Goal: Contribute content: Contribute content

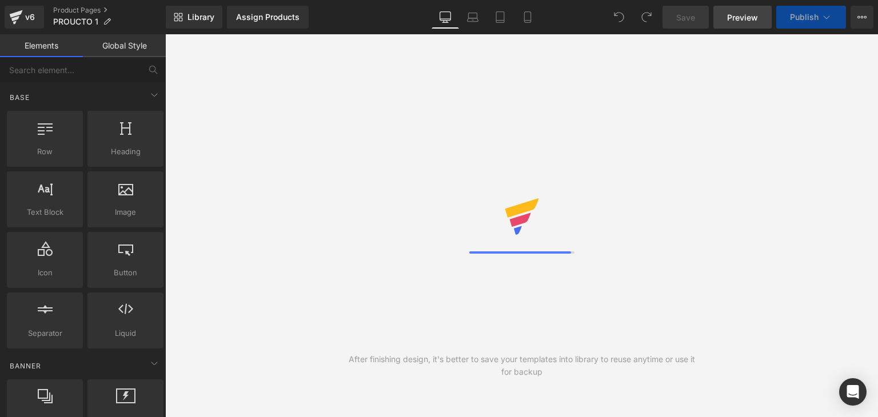
drag, startPoint x: 0, startPoint y: 0, endPoint x: 741, endPoint y: 22, distance: 740.9
click at [741, 22] on span "Preview" at bounding box center [742, 17] width 31 height 12
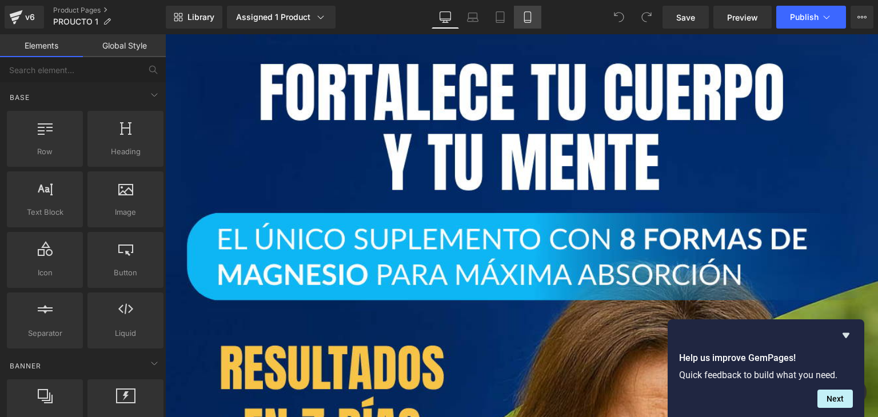
click at [529, 9] on link "Mobile" at bounding box center [527, 17] width 27 height 23
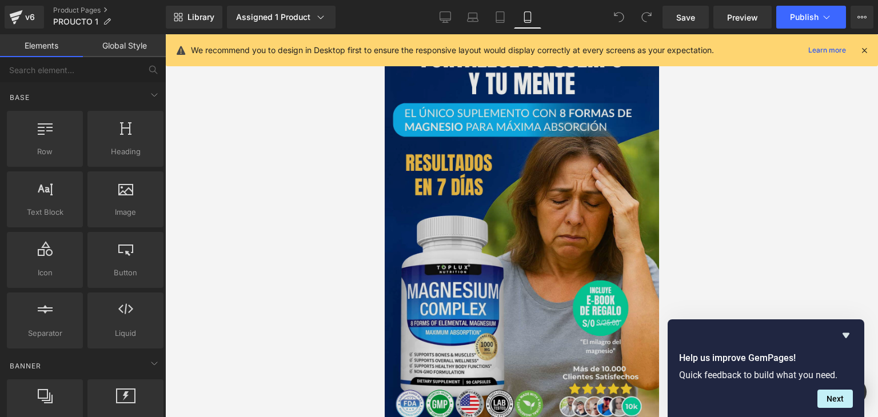
click at [470, 158] on img at bounding box center [521, 228] width 274 height 388
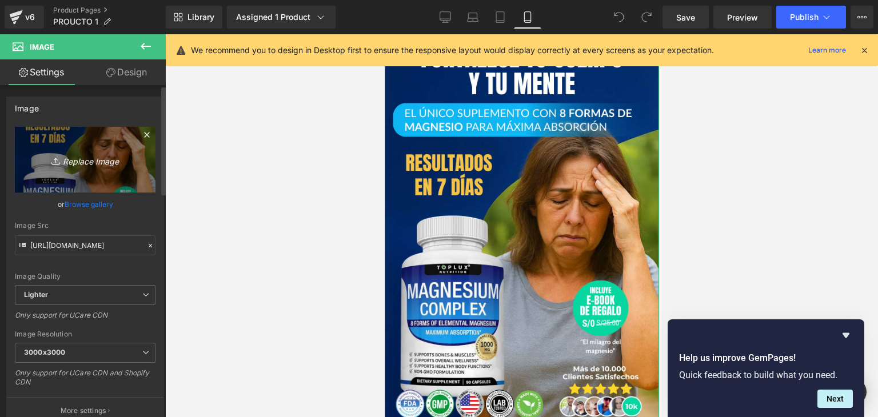
click at [79, 159] on icon "Replace Image" at bounding box center [84, 160] width 91 height 14
type input "C:\fakepath\Imagen de WhatsApp [DATE] a las 23.24.25_6d12ba6d.jpg"
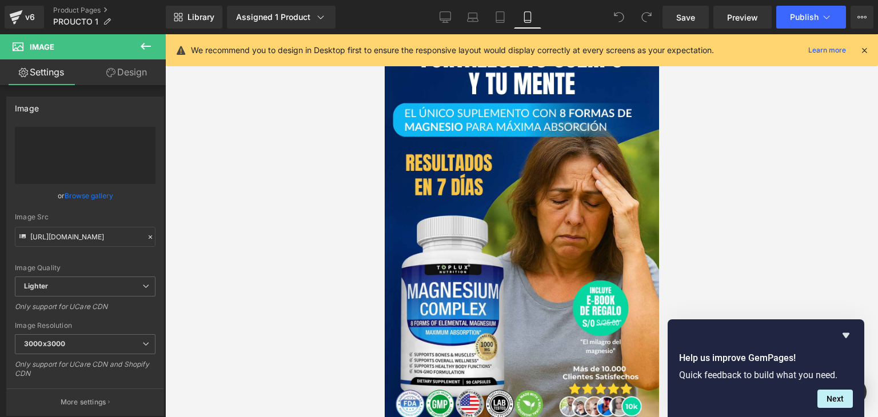
type input "[URL][DOMAIN_NAME]"
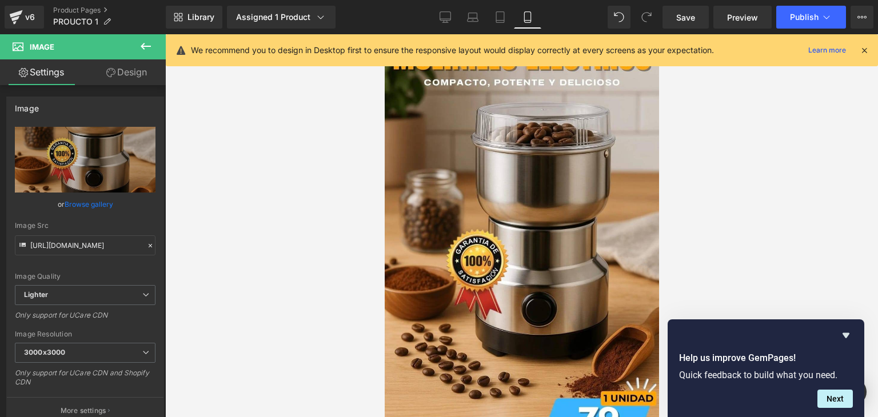
click at [866, 51] on icon at bounding box center [864, 50] width 10 height 10
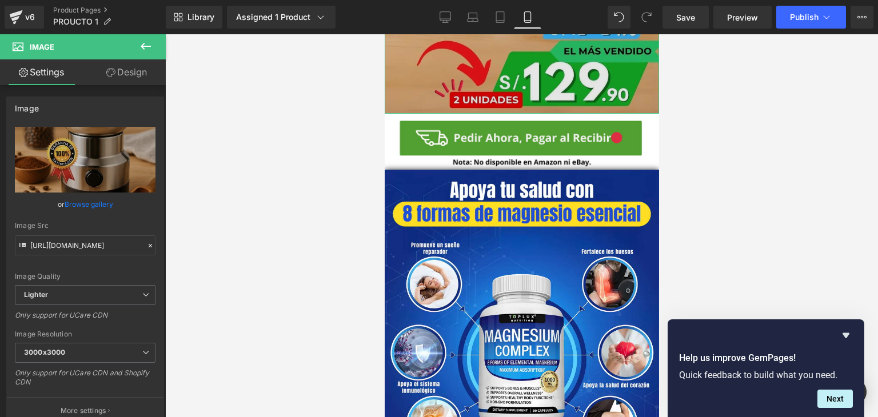
scroll to position [400, 0]
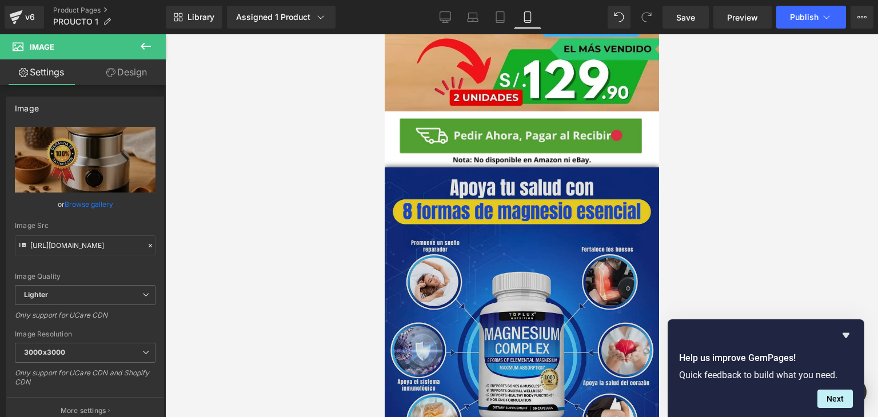
click at [579, 211] on img at bounding box center [521, 338] width 274 height 343
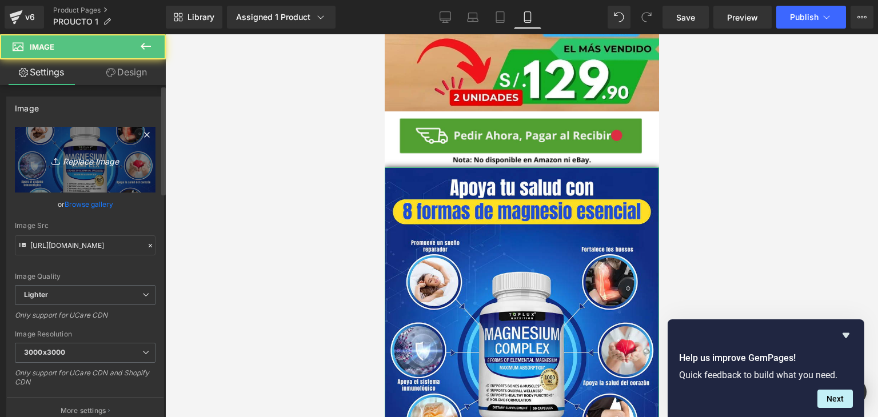
click at [94, 156] on icon "Replace Image" at bounding box center [84, 160] width 91 height 14
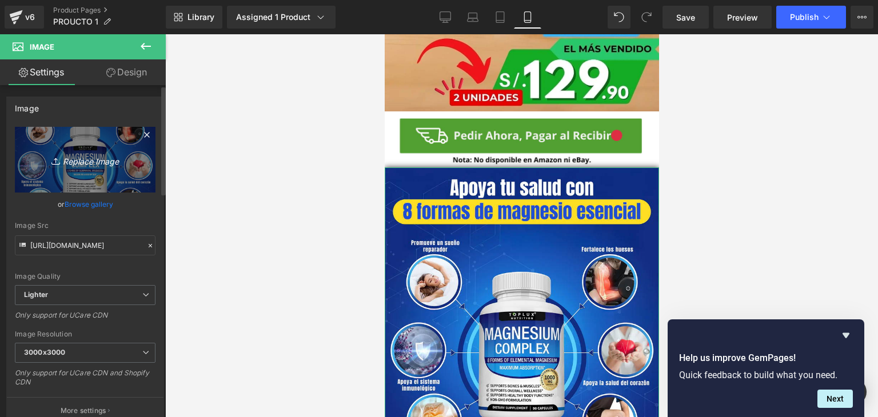
type input "C:\fakepath\ChatGPT Image [DATE], 23_20_23.png"
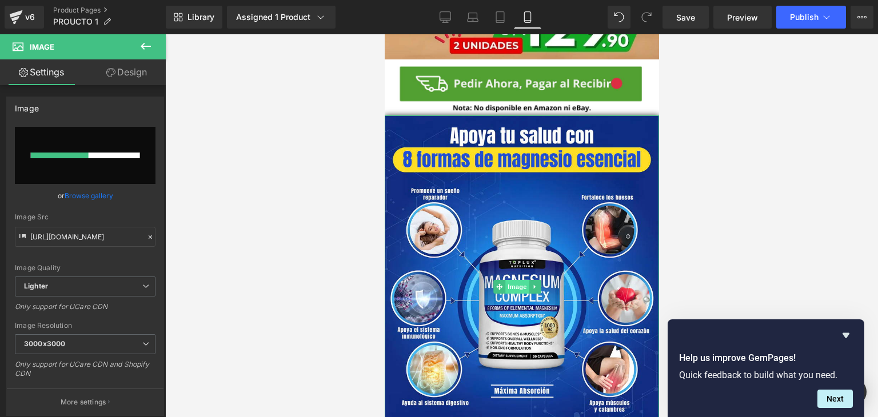
scroll to position [457, 0]
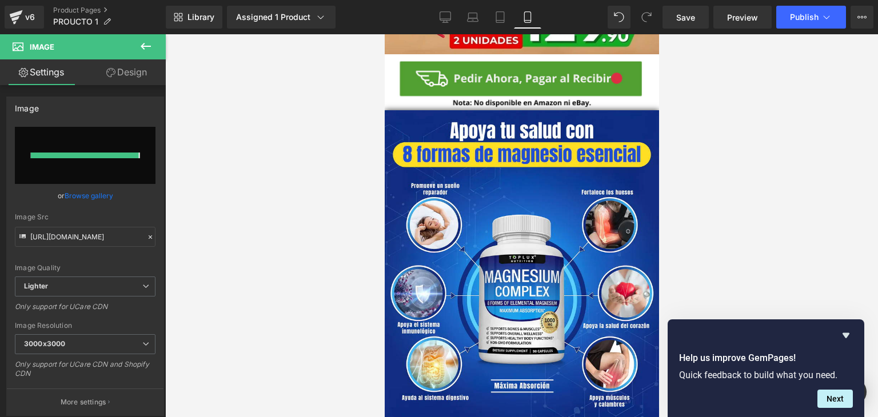
type input "[URL][DOMAIN_NAME][DATE]"
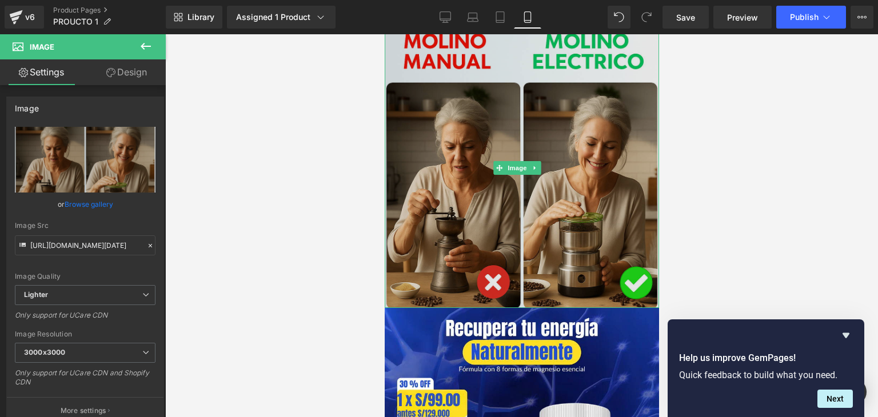
scroll to position [743, 0]
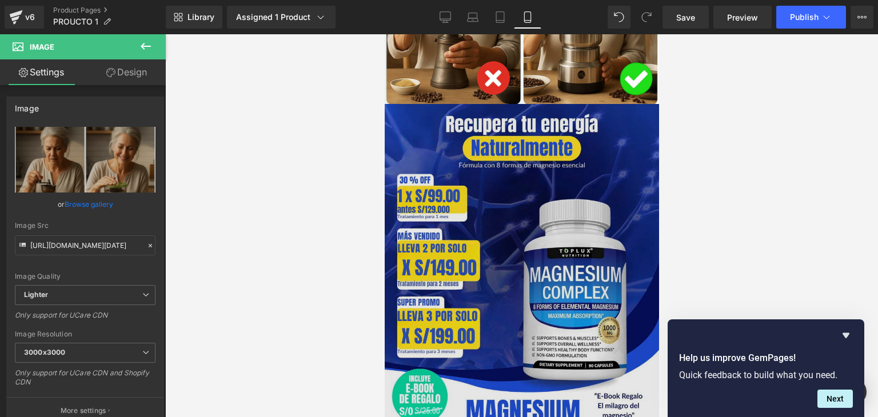
click at [481, 229] on img at bounding box center [521, 275] width 274 height 343
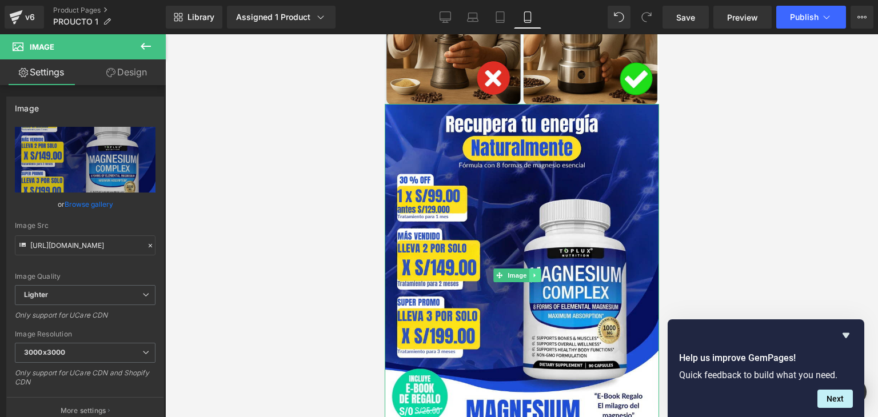
click at [534, 273] on icon at bounding box center [534, 275] width 2 height 4
click at [527, 272] on icon at bounding box center [529, 275] width 6 height 6
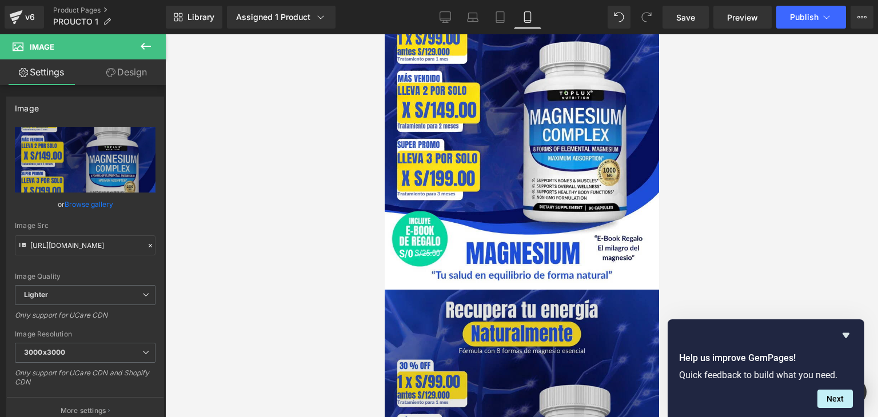
scroll to position [845, 0]
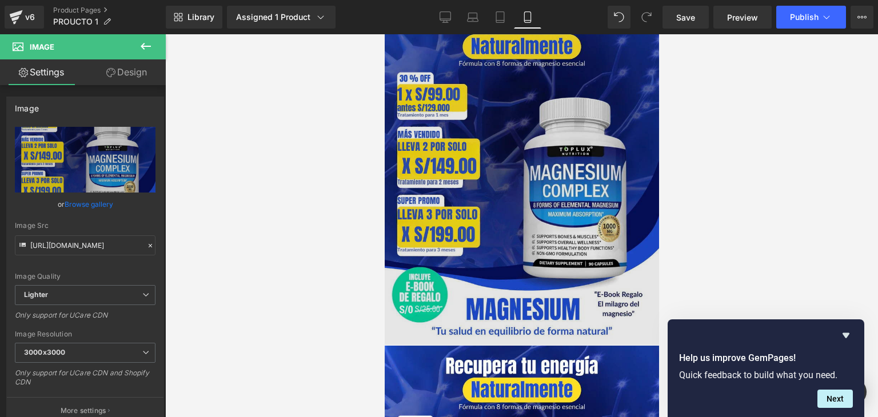
click at [486, 201] on img at bounding box center [521, 173] width 274 height 343
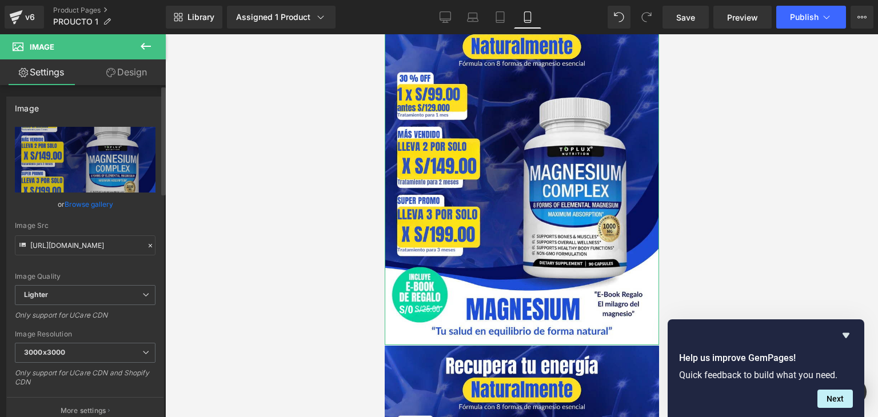
click at [149, 245] on icon at bounding box center [150, 245] width 3 height 3
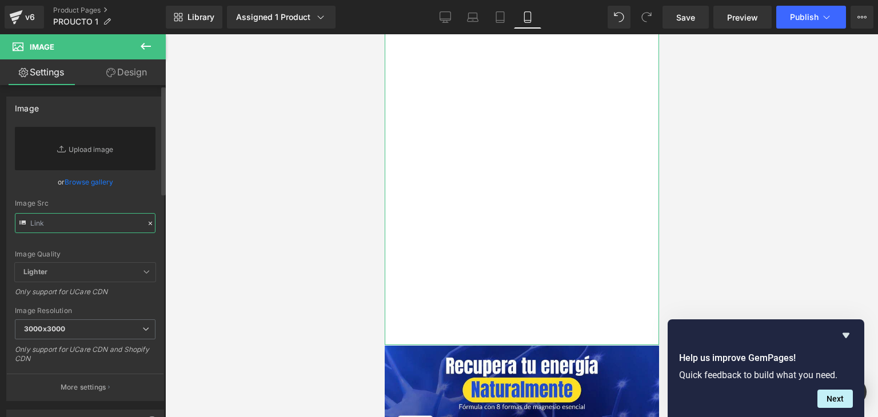
click at [94, 226] on input "text" at bounding box center [85, 223] width 141 height 20
paste input "[URL][DOMAIN_NAME]"
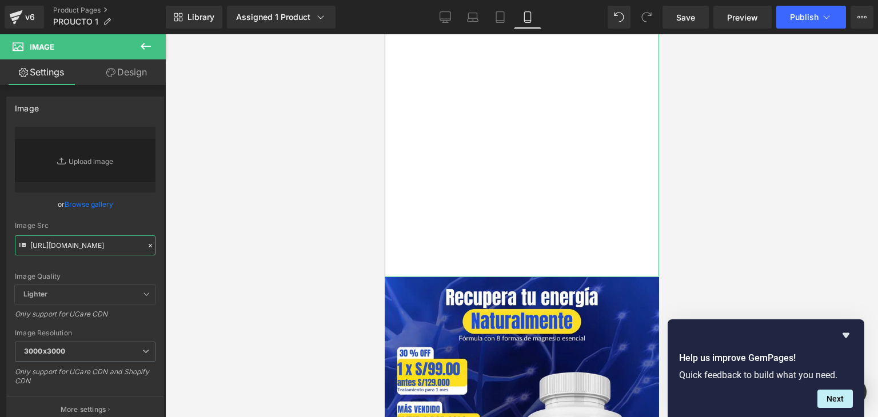
type input "[URL][DOMAIN_NAME]"
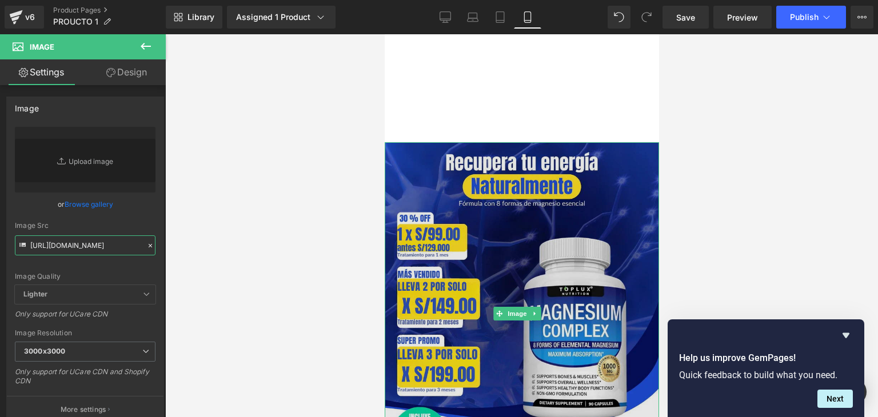
scroll to position [1016, 0]
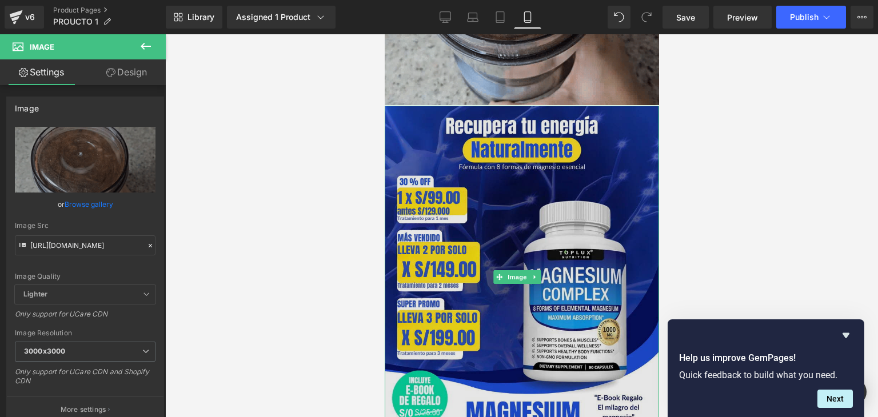
click at [501, 268] on img at bounding box center [521, 277] width 274 height 343
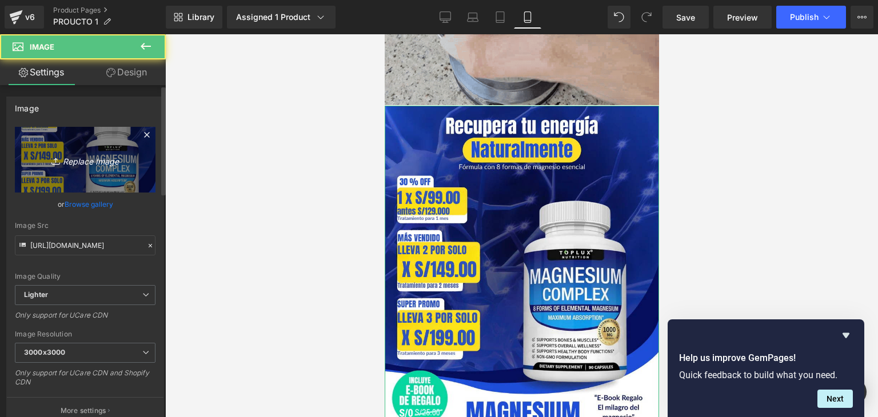
click at [99, 155] on icon "Replace Image" at bounding box center [84, 160] width 91 height 14
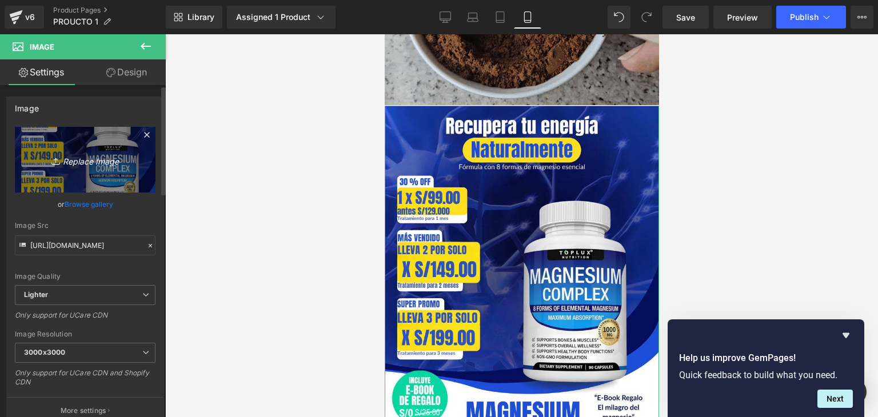
type input "C:\fakepath\Imagen de WhatsApp [DATE] a las 23.24.25_8fbf5102.jpg"
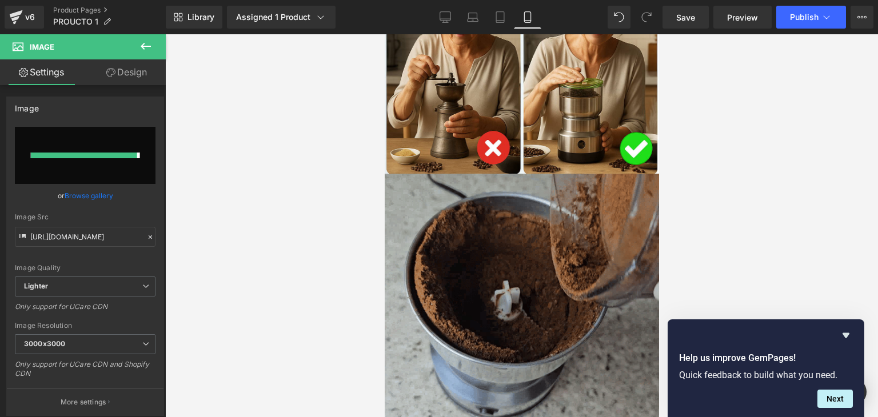
type input "[URL][DOMAIN_NAME]"
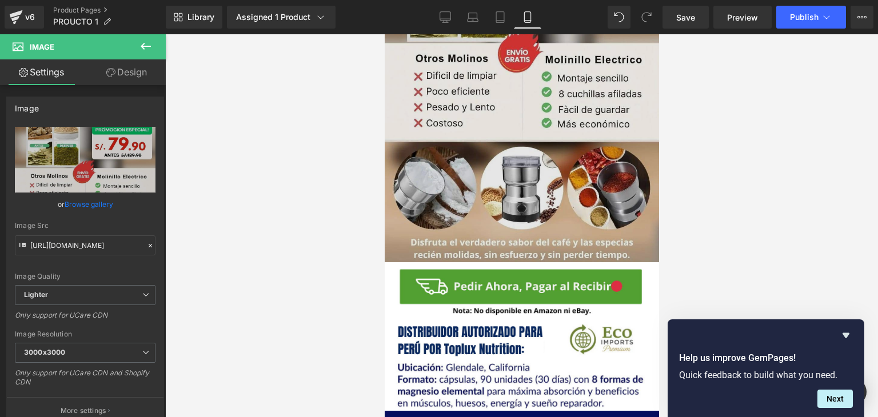
scroll to position [1359, 0]
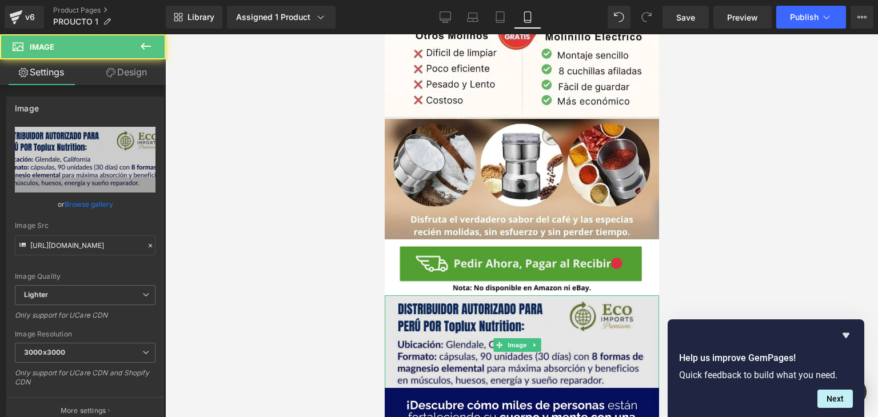
click at [462, 295] on img at bounding box center [521, 344] width 274 height 99
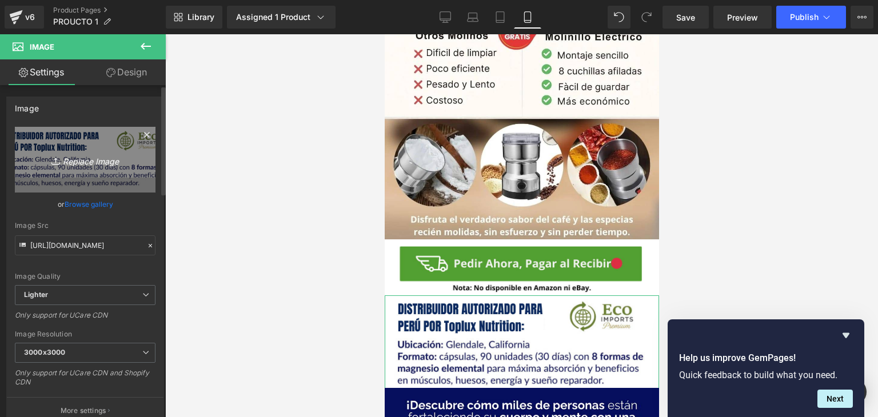
click at [82, 163] on icon "Replace Image" at bounding box center [84, 160] width 91 height 14
type input "C:\fakepath\Imagen de WhatsApp [DATE] a las 23.24.25_8456ab7e.jpg"
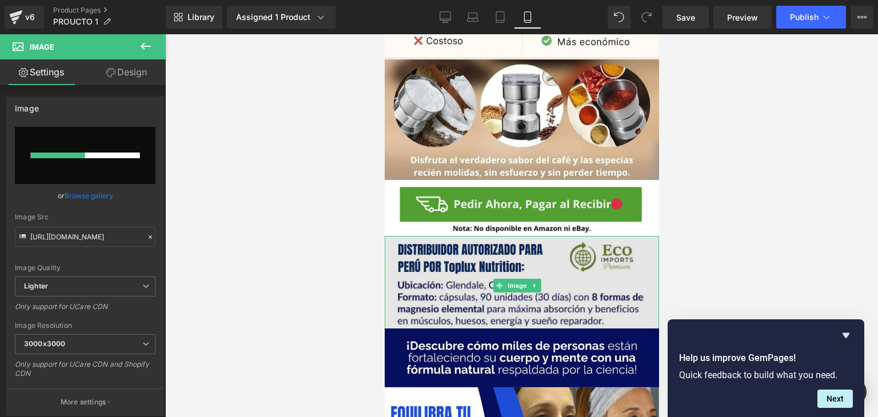
scroll to position [1473, 0]
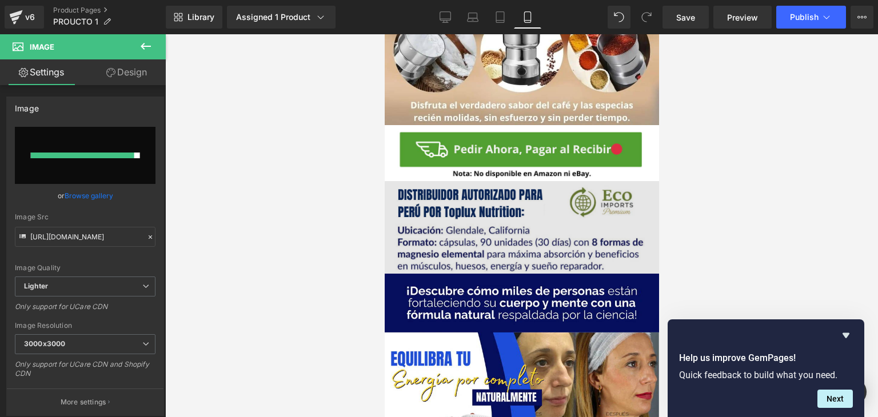
type input "[URL][DOMAIN_NAME]"
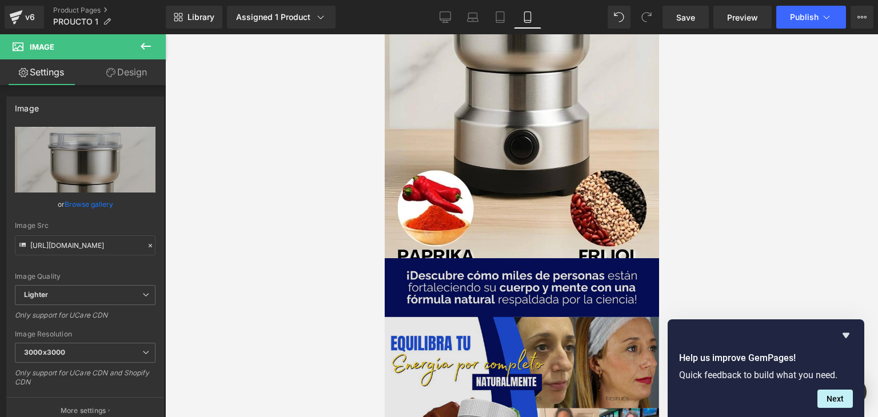
scroll to position [1873, 0]
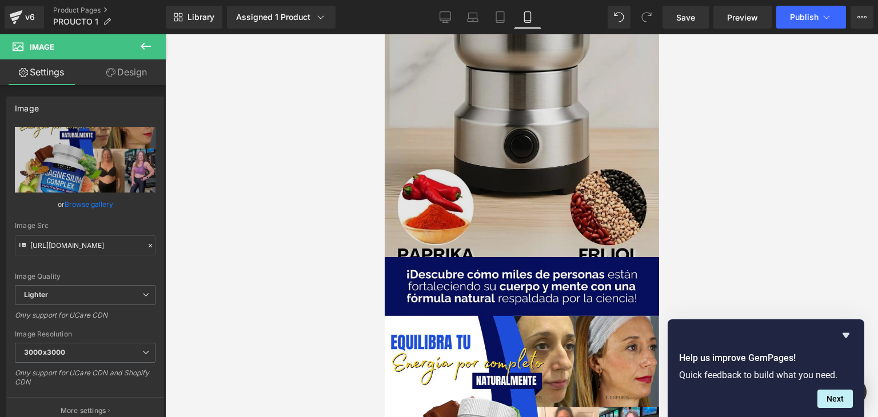
click at [557, 174] on img at bounding box center [521, 22] width 274 height 483
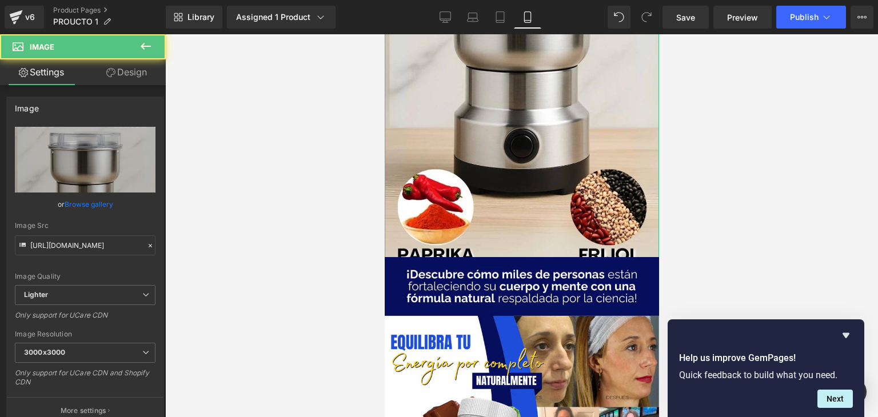
click at [121, 79] on link "Design" at bounding box center [126, 72] width 83 height 26
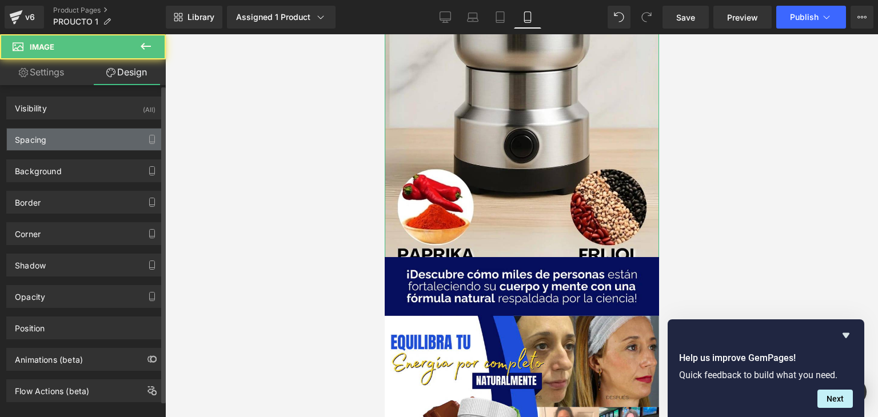
type input "0"
type input "-12"
type input "0"
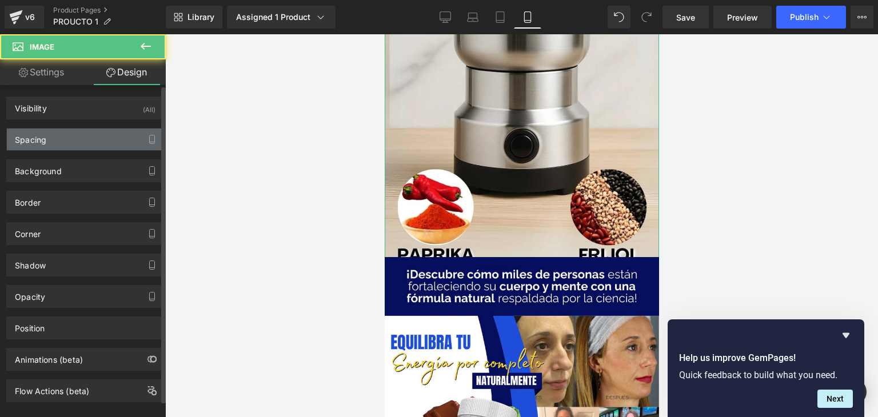
type input "0"
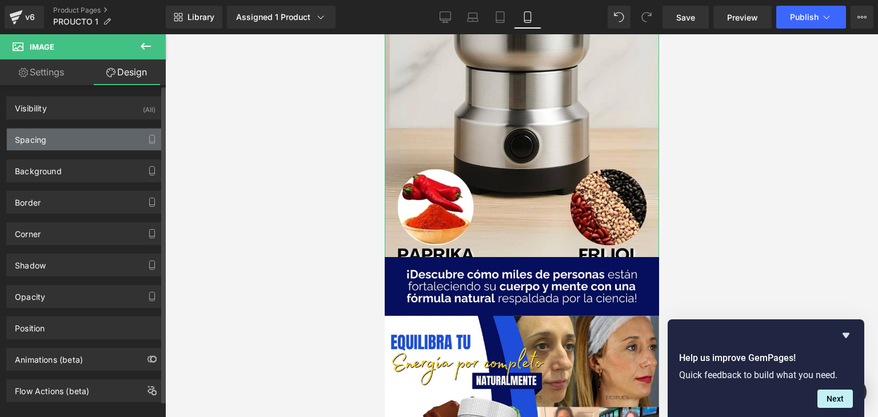
click at [124, 135] on div "Spacing" at bounding box center [85, 140] width 157 height 22
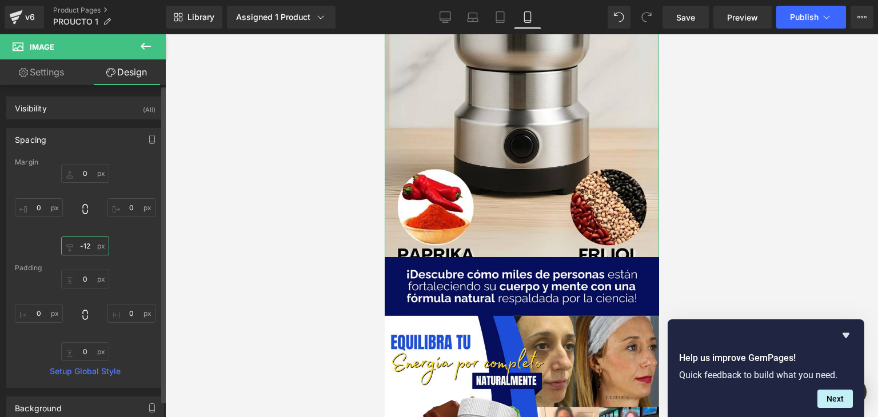
click at [87, 251] on input "-12" at bounding box center [85, 246] width 48 height 19
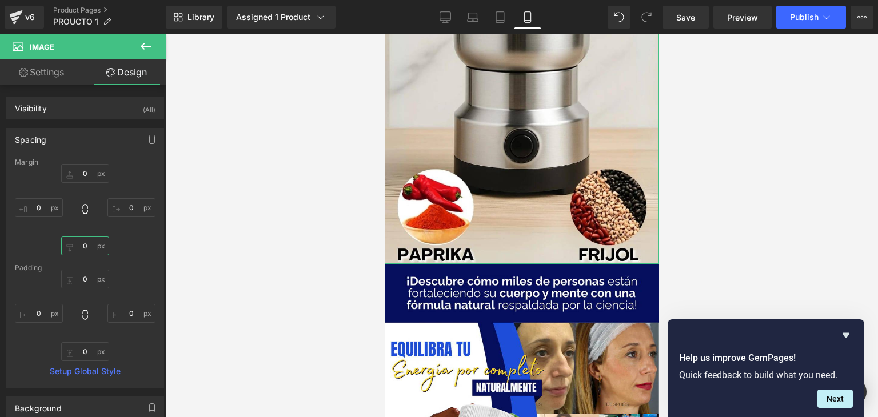
type input "0"
click at [54, 82] on link "Settings" at bounding box center [41, 72] width 83 height 26
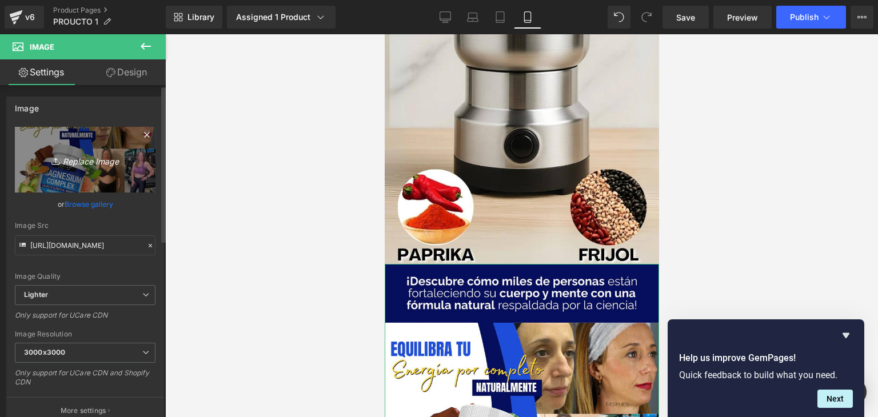
click at [89, 162] on icon "Replace Image" at bounding box center [84, 160] width 91 height 14
type input "C:\fakepath\4-min.webp"
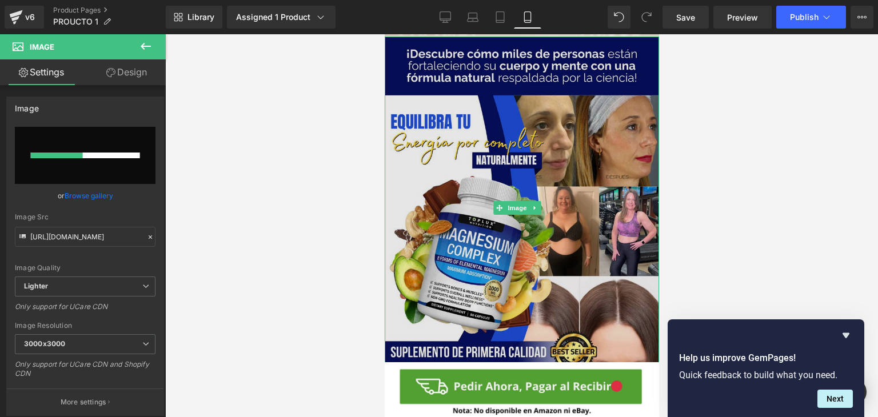
scroll to position [2102, 0]
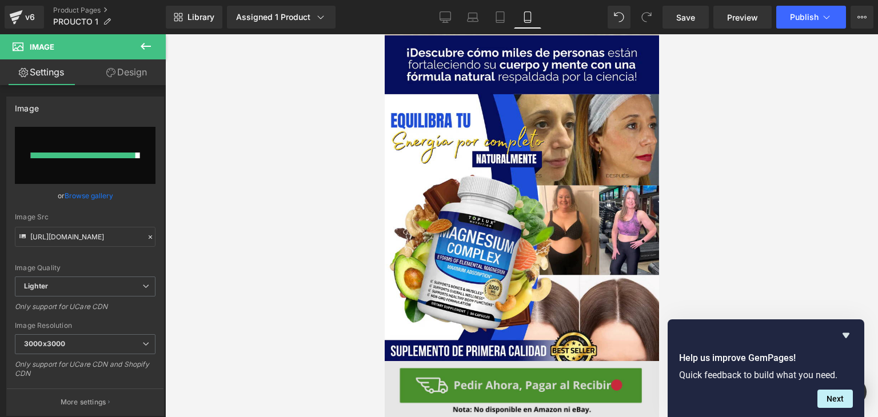
type input "[URL][DOMAIN_NAME]"
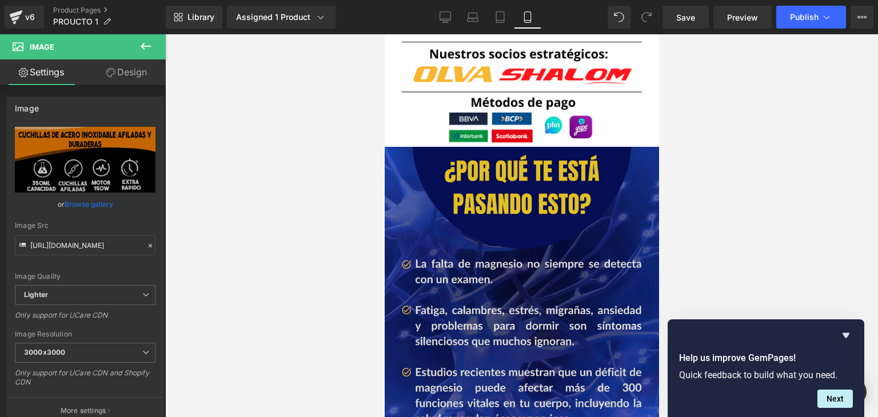
scroll to position [3016, 0]
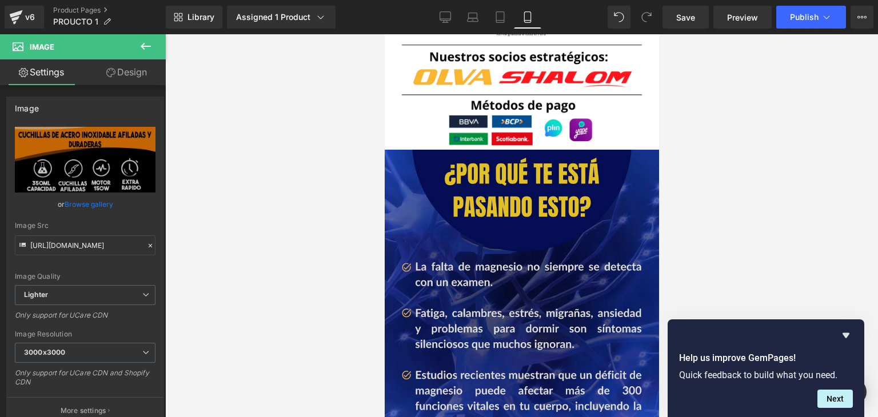
click at [506, 254] on img at bounding box center [521, 321] width 274 height 343
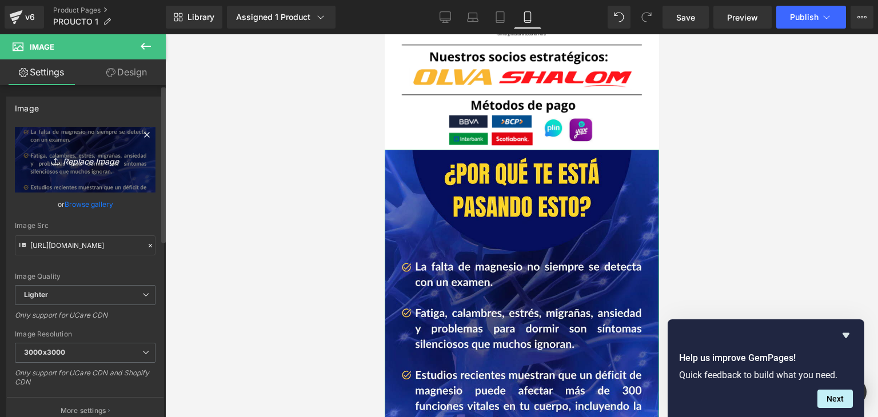
click at [95, 162] on icon "Replace Image" at bounding box center [84, 160] width 91 height 14
type input "C:\fakepath\contraentrega-min.webp"
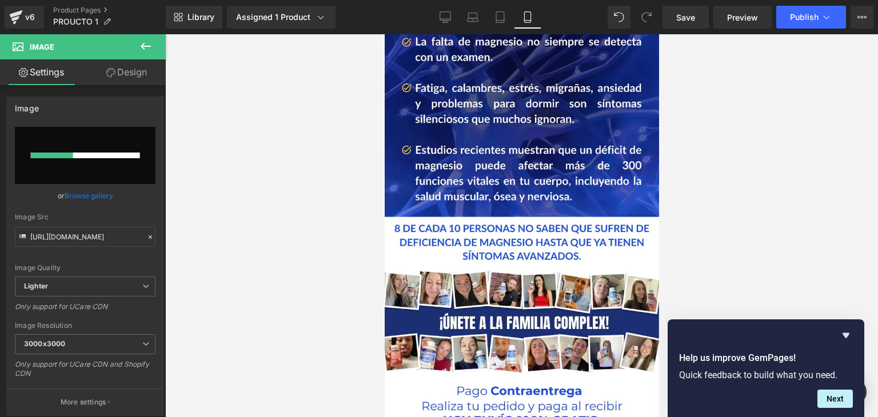
scroll to position [3187, 0]
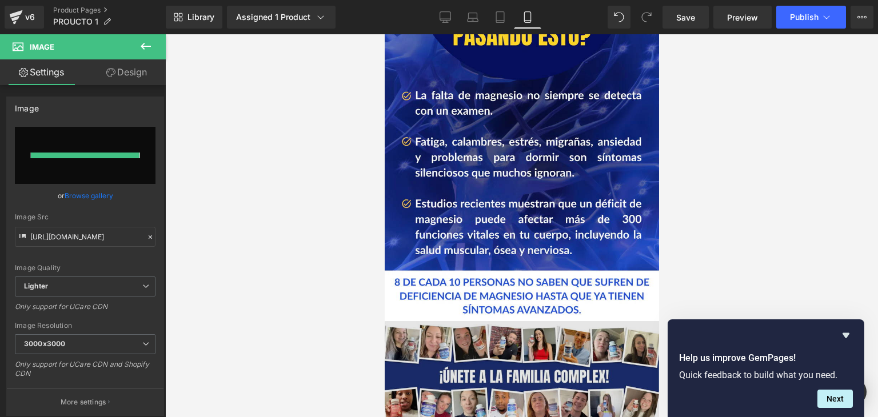
type input "[URL][DOMAIN_NAME]"
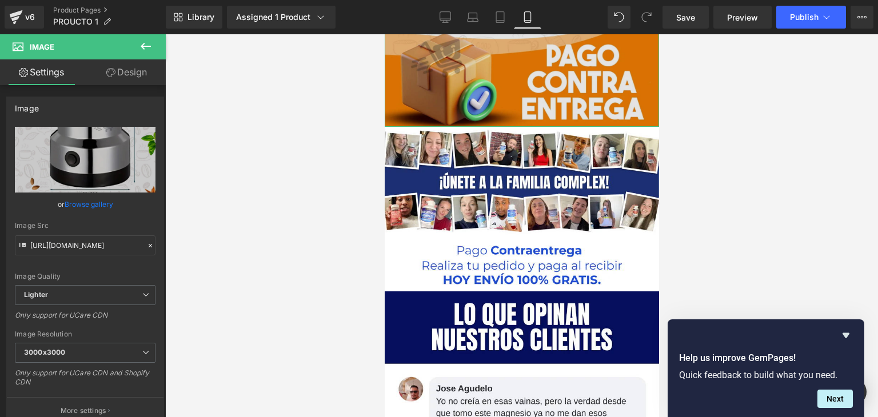
scroll to position [3644, 0]
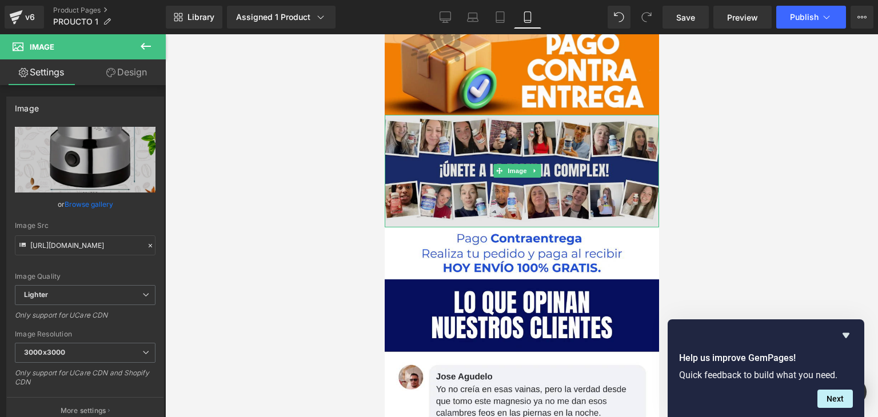
click at [491, 115] on img at bounding box center [521, 171] width 274 height 113
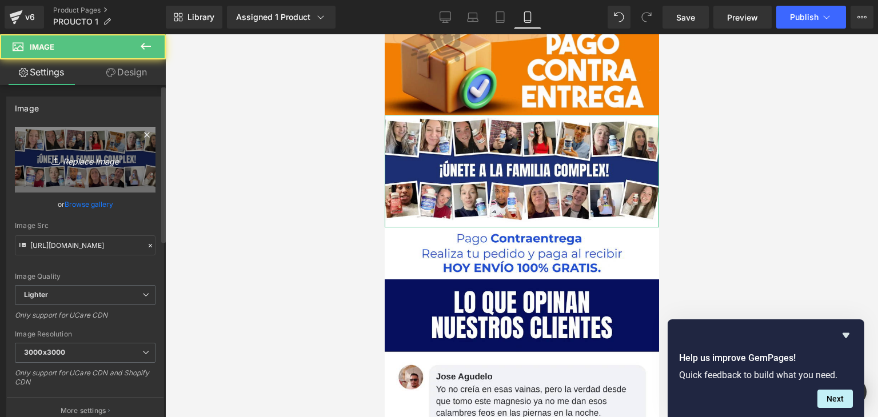
click at [92, 156] on icon "Replace Image" at bounding box center [84, 160] width 91 height 14
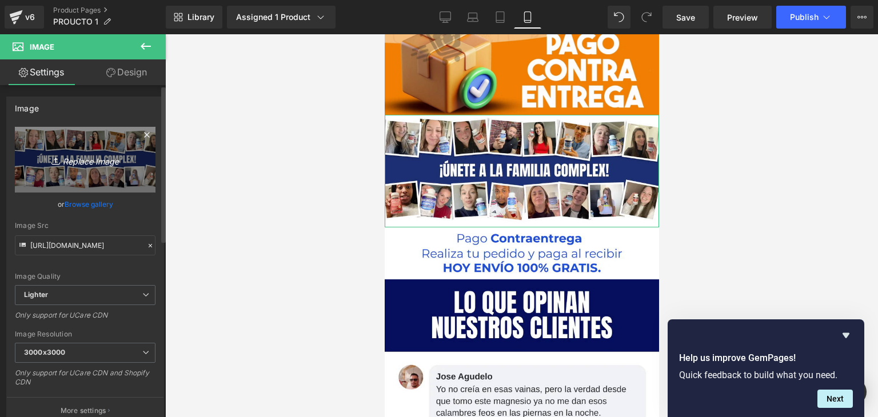
type input "C:\fakepath\contraentrega-min.webp"
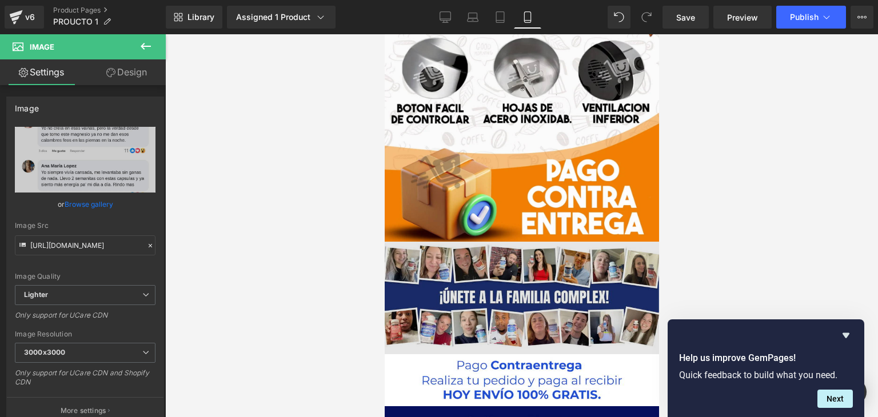
scroll to position [3530, 0]
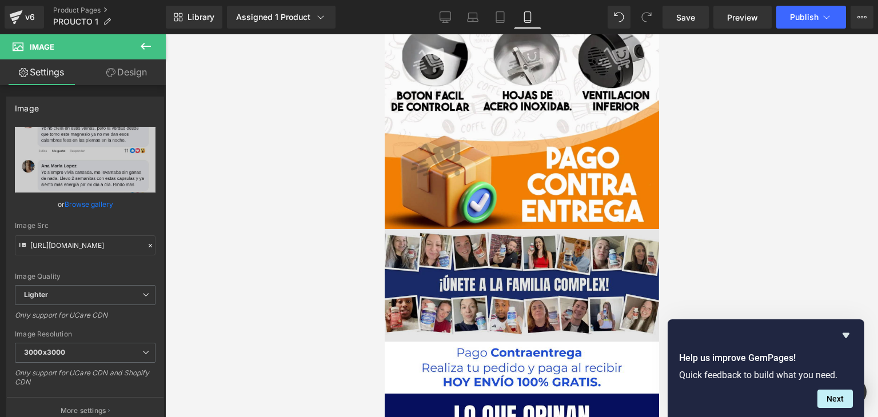
click at [522, 229] on img at bounding box center [521, 285] width 274 height 113
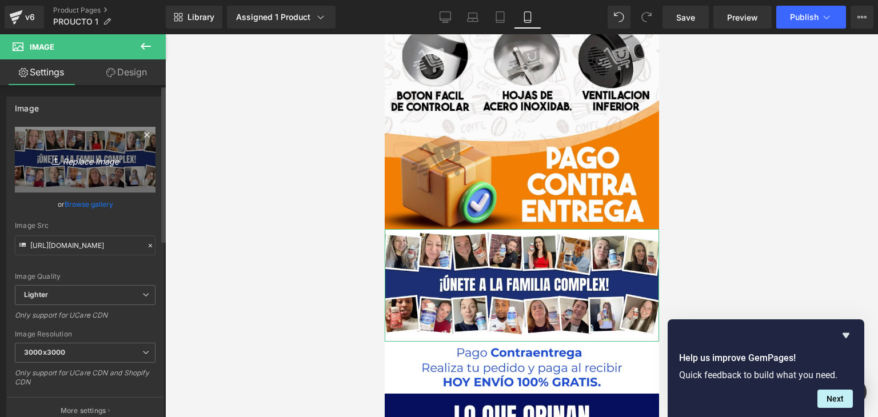
click at [91, 162] on icon "Replace Image" at bounding box center [84, 160] width 91 height 14
type input "C:\fakepath\contraentrega-min.webp"
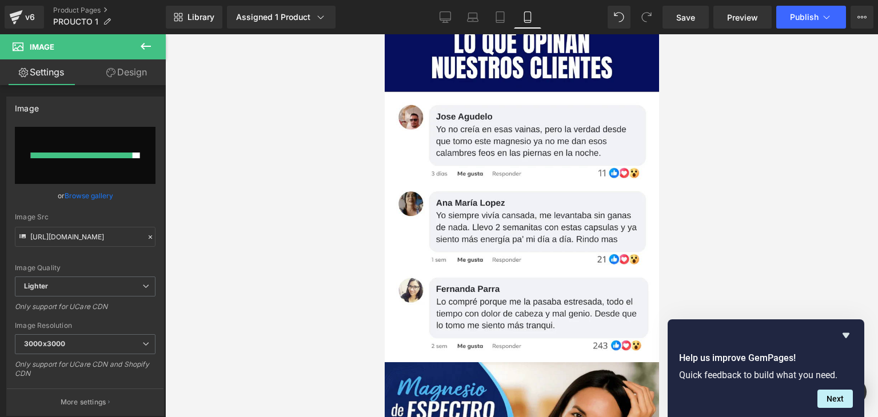
type input "[URL][DOMAIN_NAME]"
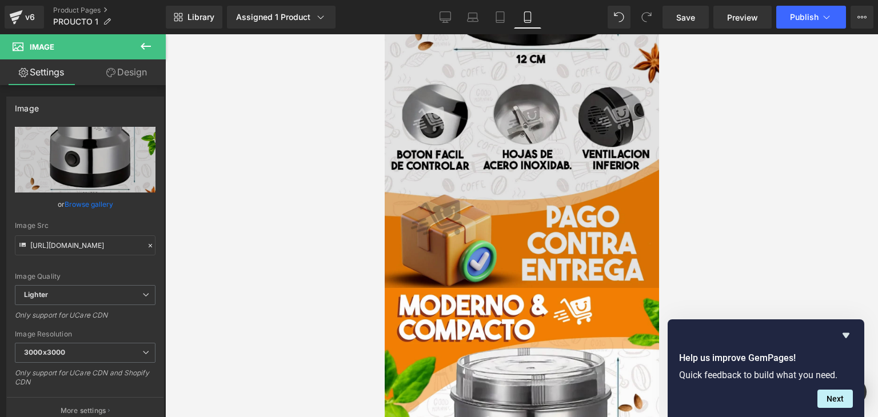
scroll to position [3482, 0]
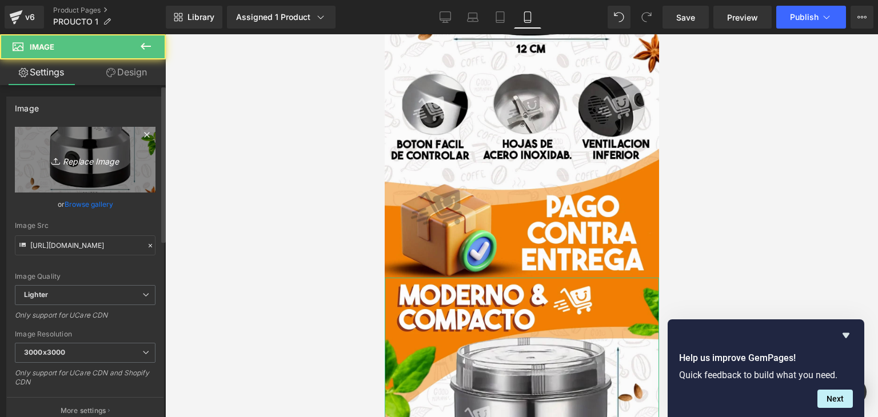
click at [66, 157] on icon "Replace Image" at bounding box center [84, 160] width 91 height 14
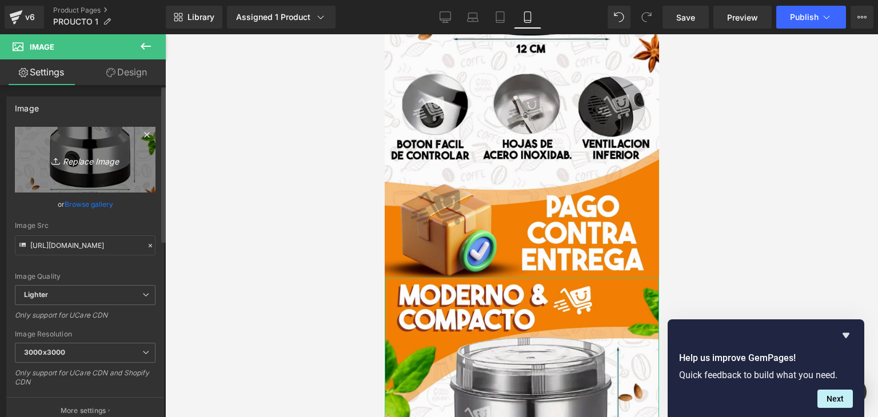
type input "C:\fakepath\CONTRAENTREGA_BATIDOR-min.webp"
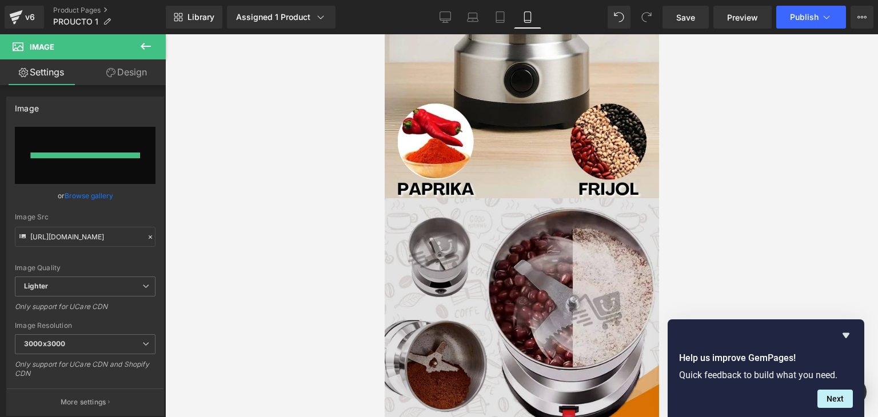
type input "[URL][DOMAIN_NAME]"
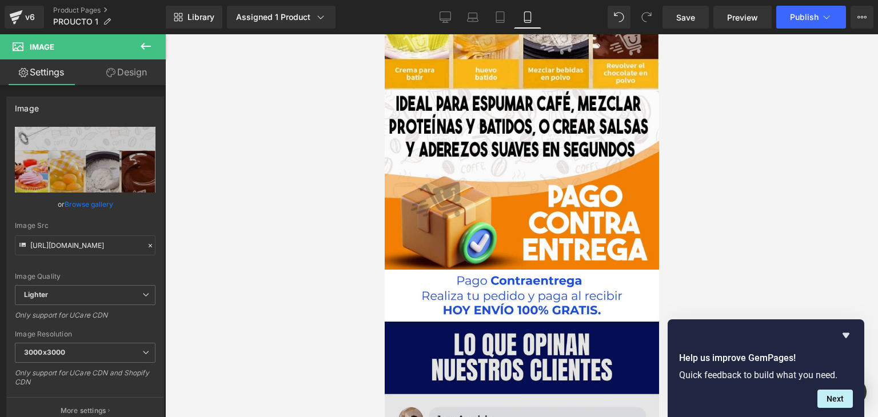
scroll to position [4053, 0]
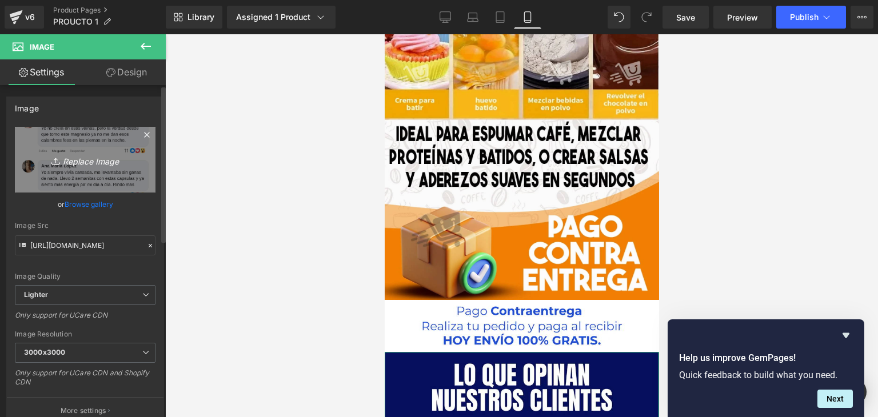
click at [87, 162] on icon "Replace Image" at bounding box center [84, 160] width 91 height 14
type input "C:\fakepath\3-min.webp"
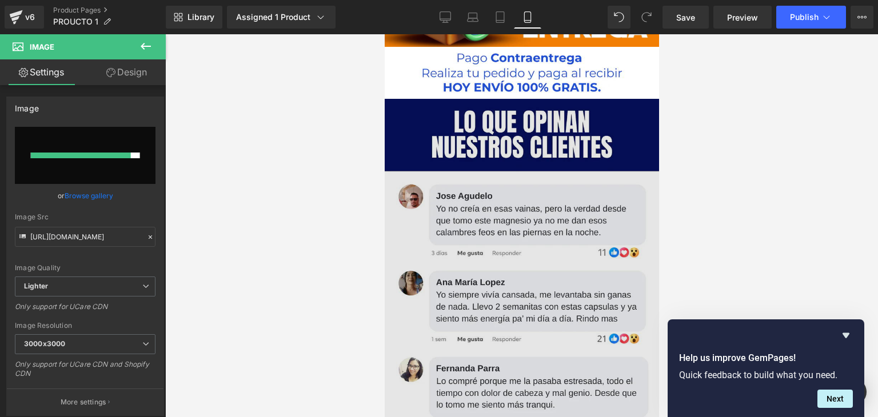
type input "[URL][DOMAIN_NAME]"
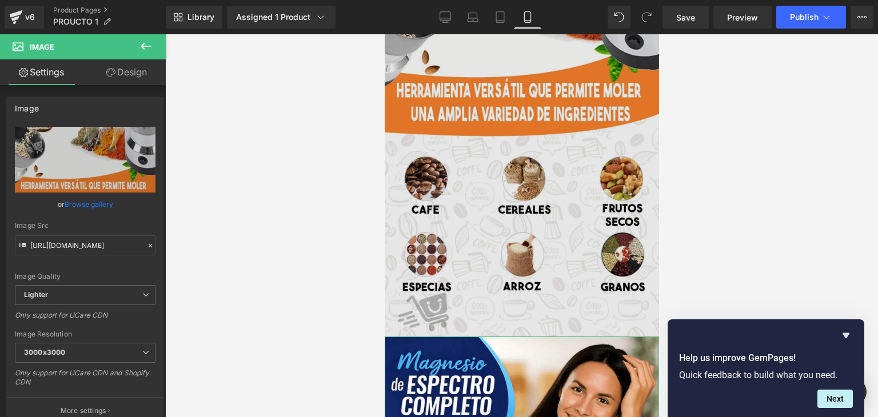
scroll to position [4682, 0]
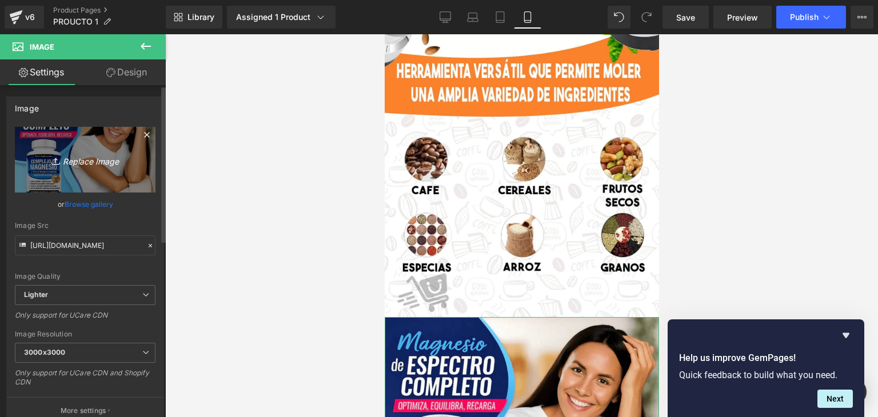
click at [93, 157] on icon "Replace Image" at bounding box center [84, 160] width 91 height 14
type input "C:\fakepath\6-min.webp"
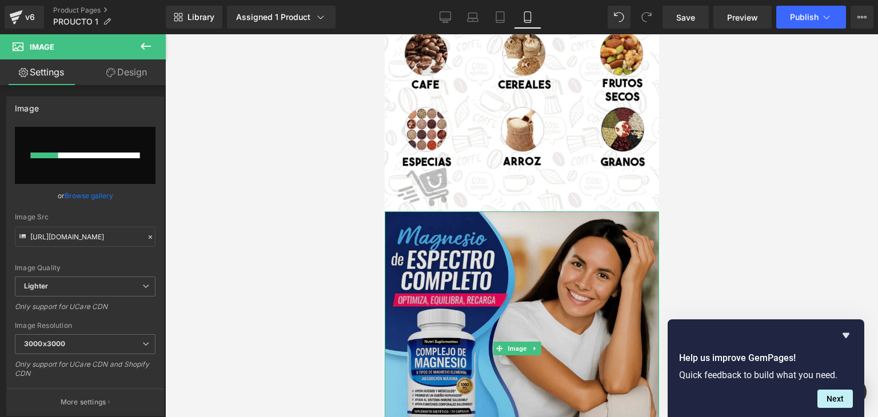
scroll to position [4967, 0]
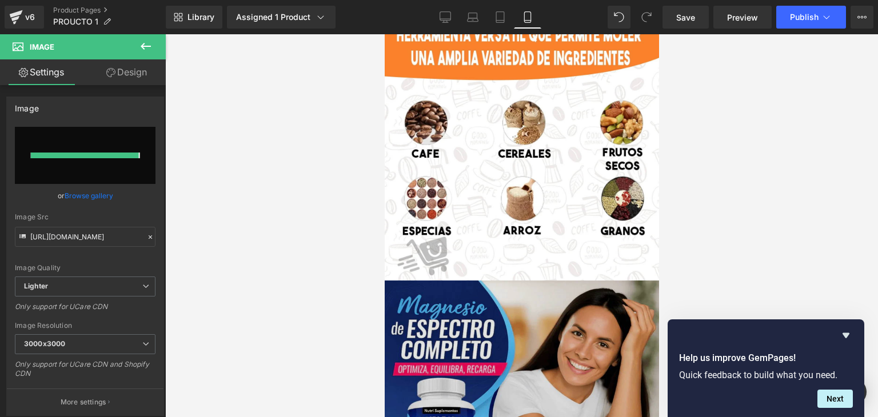
type input "[URL][DOMAIN_NAME]"
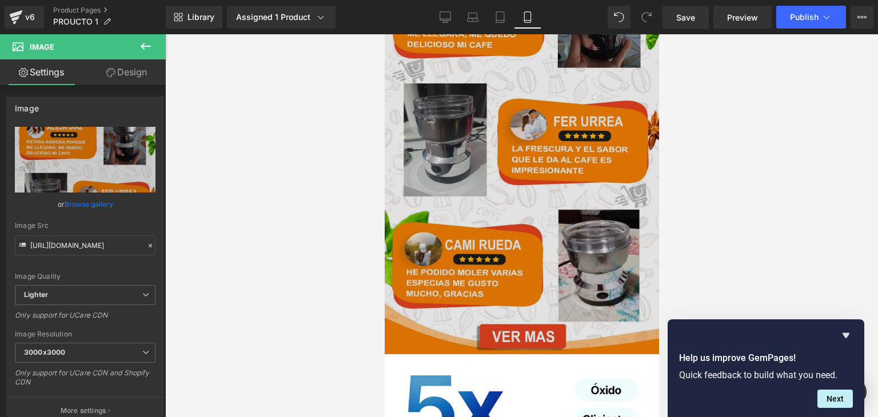
scroll to position [5253, 0]
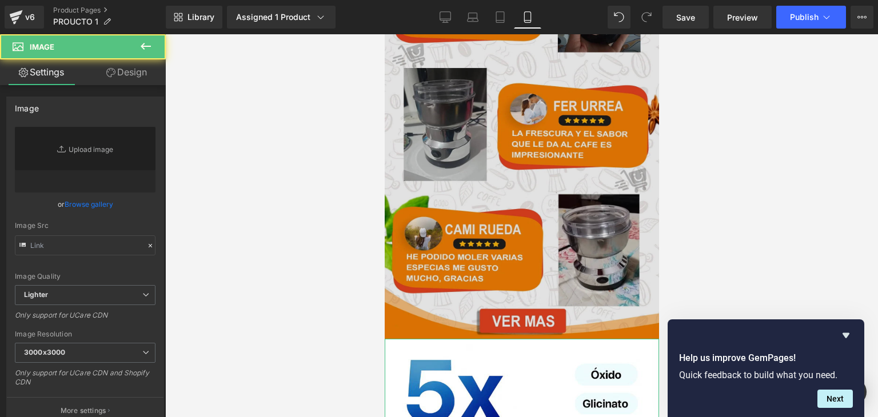
type input "[URL][DOMAIN_NAME]"
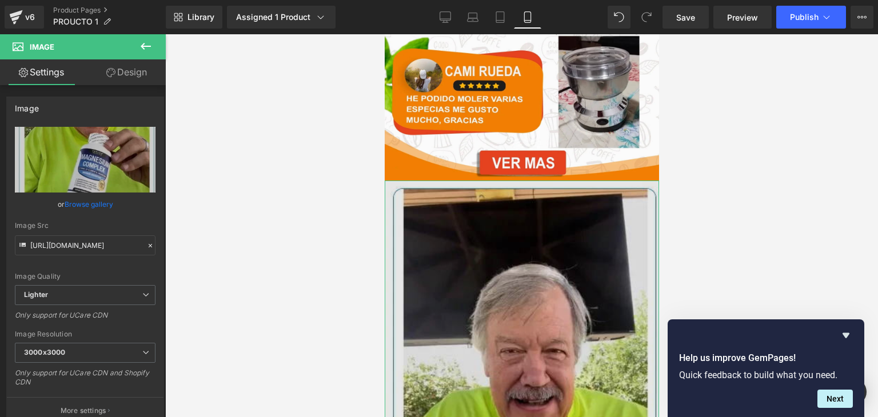
scroll to position [5424, 0]
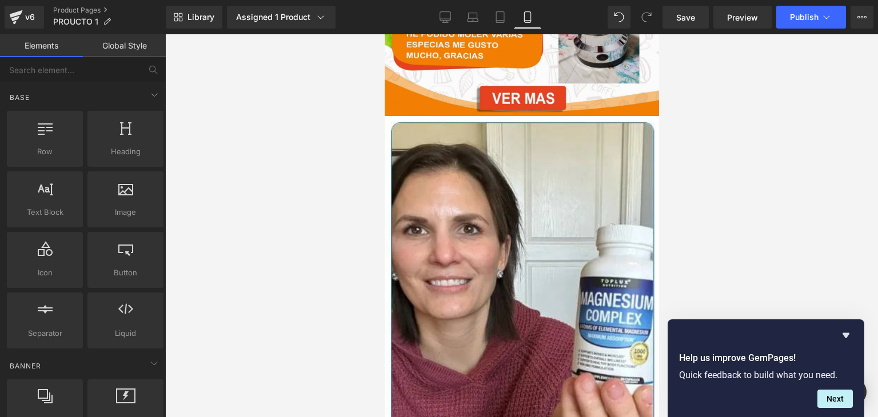
scroll to position [5653, 0]
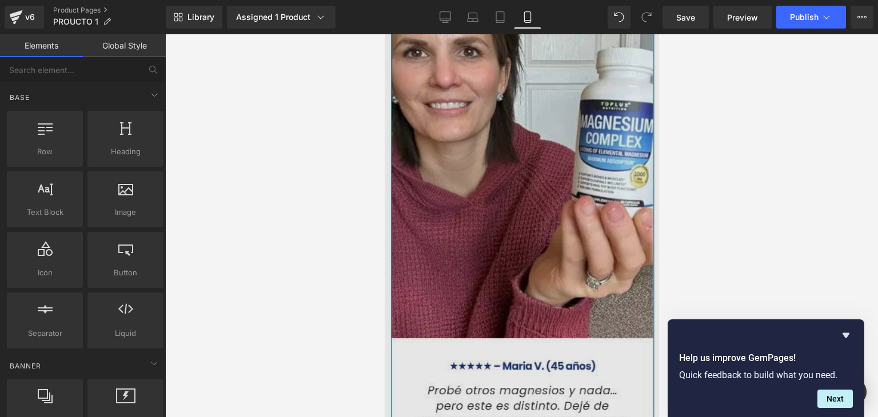
click at [533, 263] on img at bounding box center [521, 225] width 274 height 572
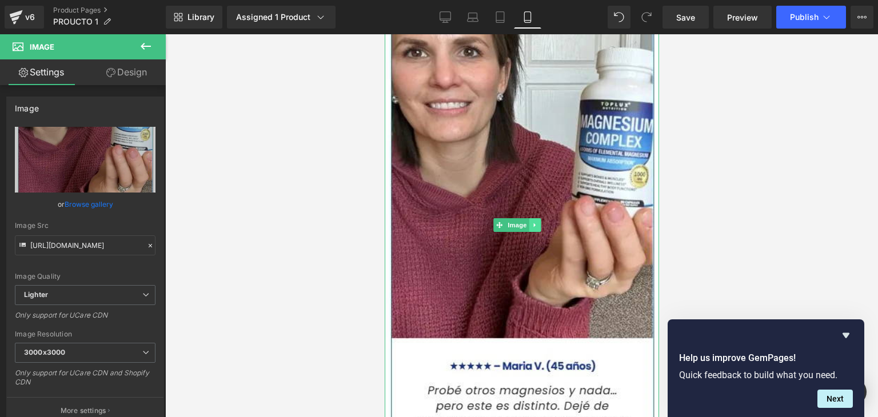
click at [538, 218] on link at bounding box center [535, 225] width 12 height 14
click at [540, 218] on link at bounding box center [541, 225] width 12 height 14
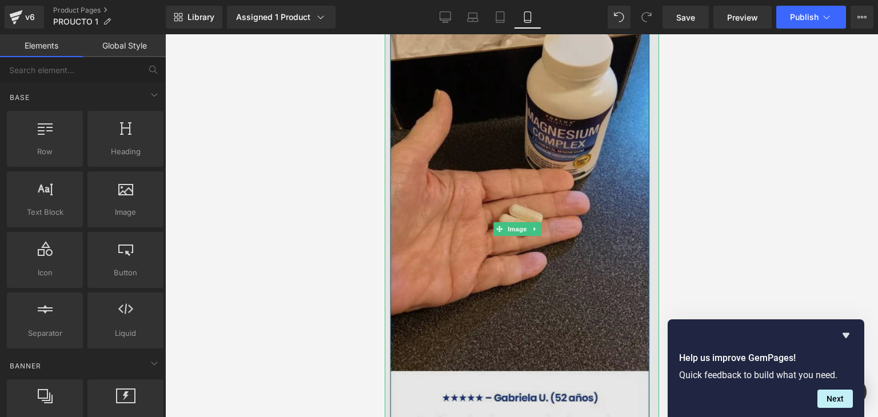
click at [546, 149] on img at bounding box center [521, 229] width 274 height 580
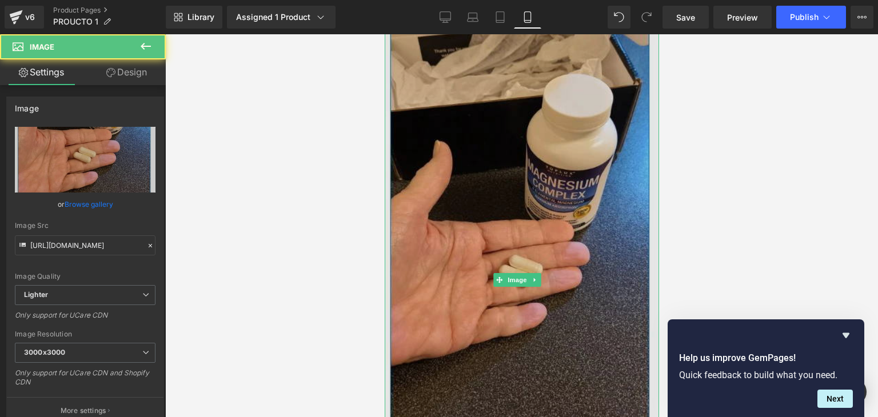
scroll to position [5596, 0]
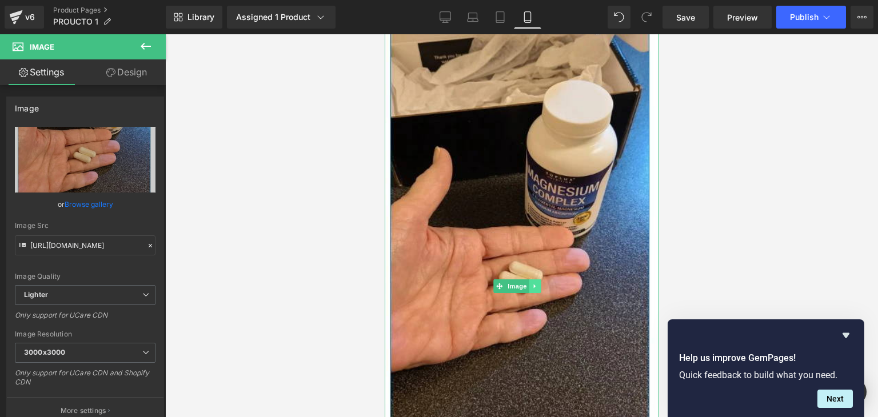
click at [531, 283] on icon at bounding box center [534, 286] width 6 height 7
click at [543, 283] on icon at bounding box center [540, 286] width 6 height 7
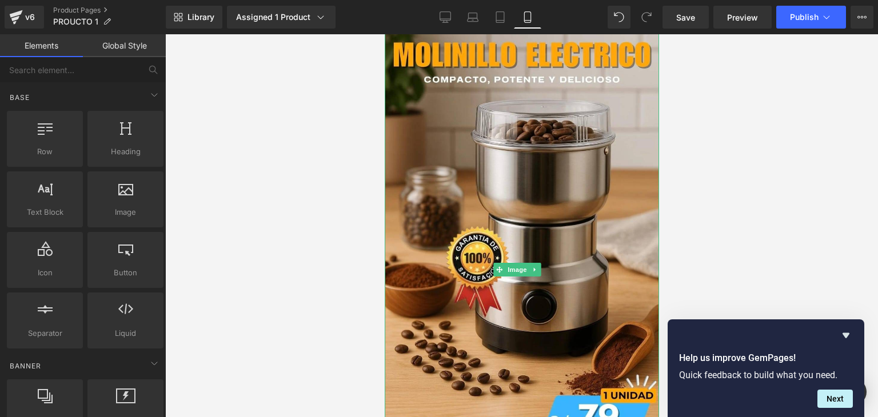
scroll to position [0, 0]
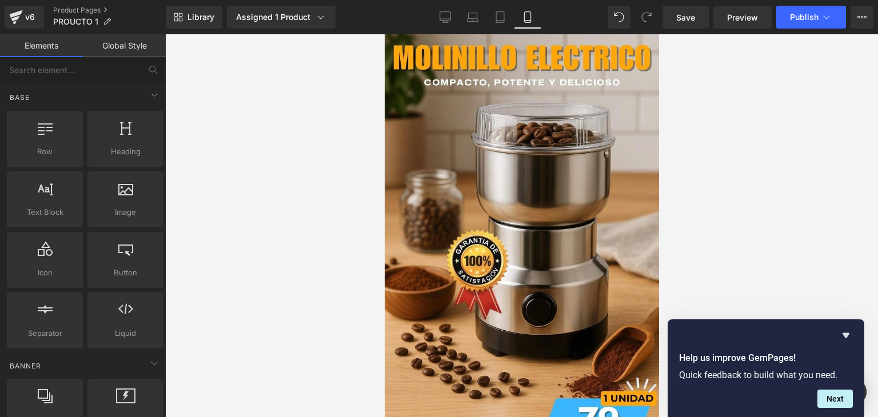
drag, startPoint x: 687, startPoint y: 23, endPoint x: 721, endPoint y: 29, distance: 34.7
click at [686, 23] on link "Save" at bounding box center [685, 17] width 46 height 23
click at [763, 15] on link "Preview" at bounding box center [742, 17] width 58 height 23
click at [794, 14] on span "Publish" at bounding box center [804, 17] width 29 height 9
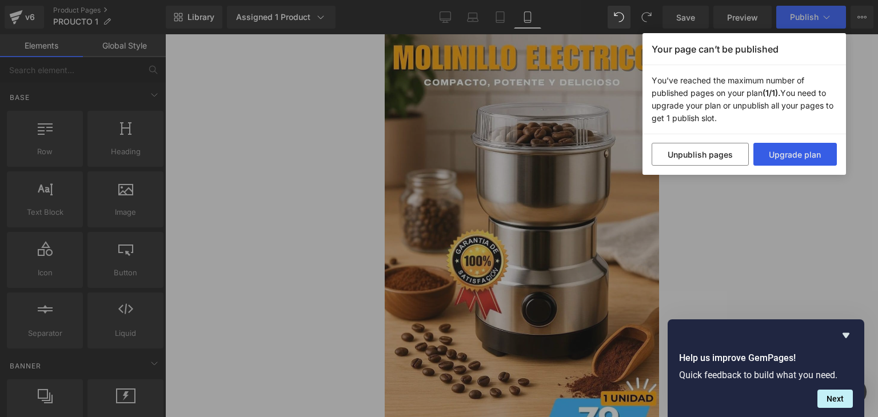
click at [825, 154] on button "Upgrade plan" at bounding box center [795, 154] width 84 height 23
